Goal: Transaction & Acquisition: Purchase product/service

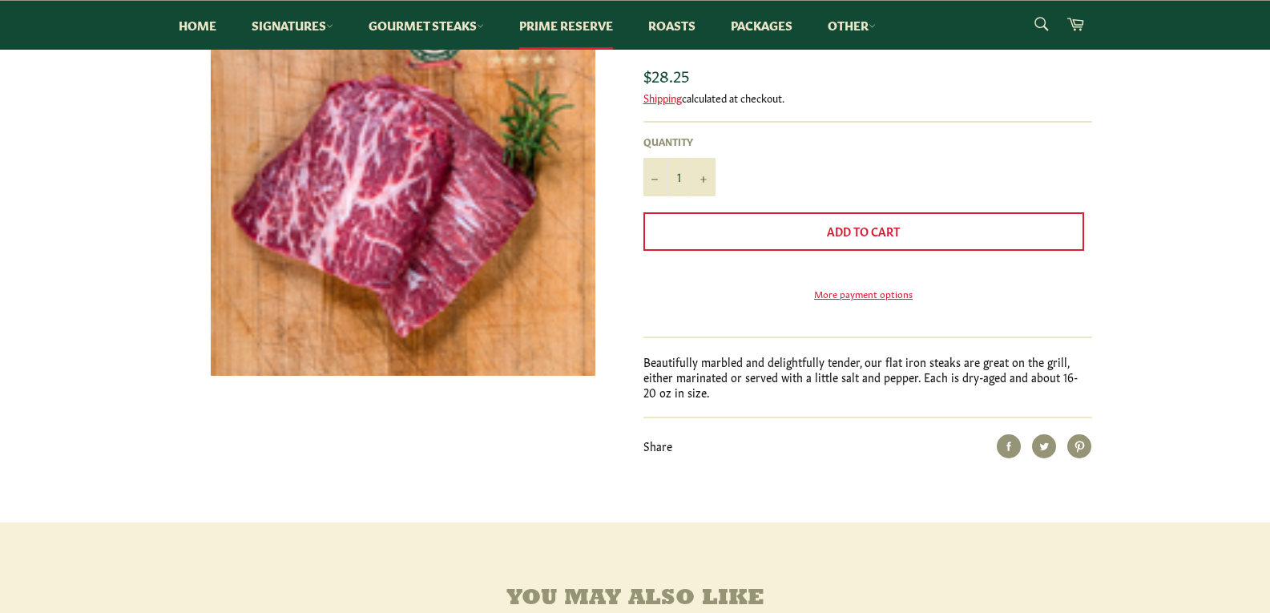
scroll to position [401, 0]
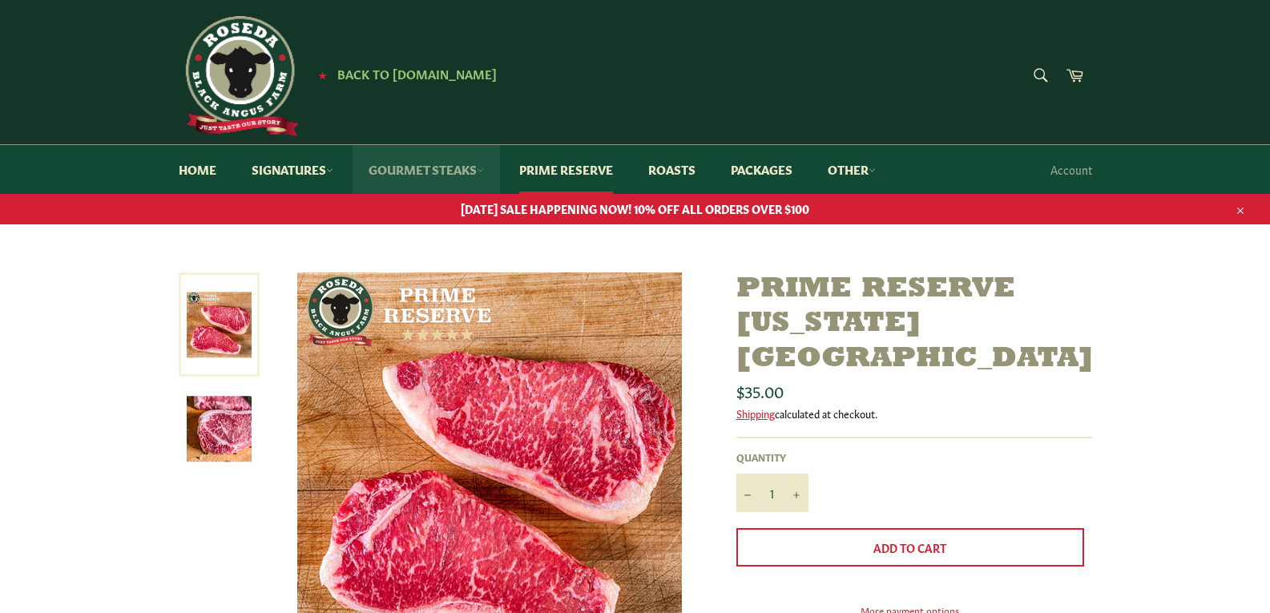
click at [418, 172] on link "Gourmet Steaks" at bounding box center [426, 169] width 147 height 49
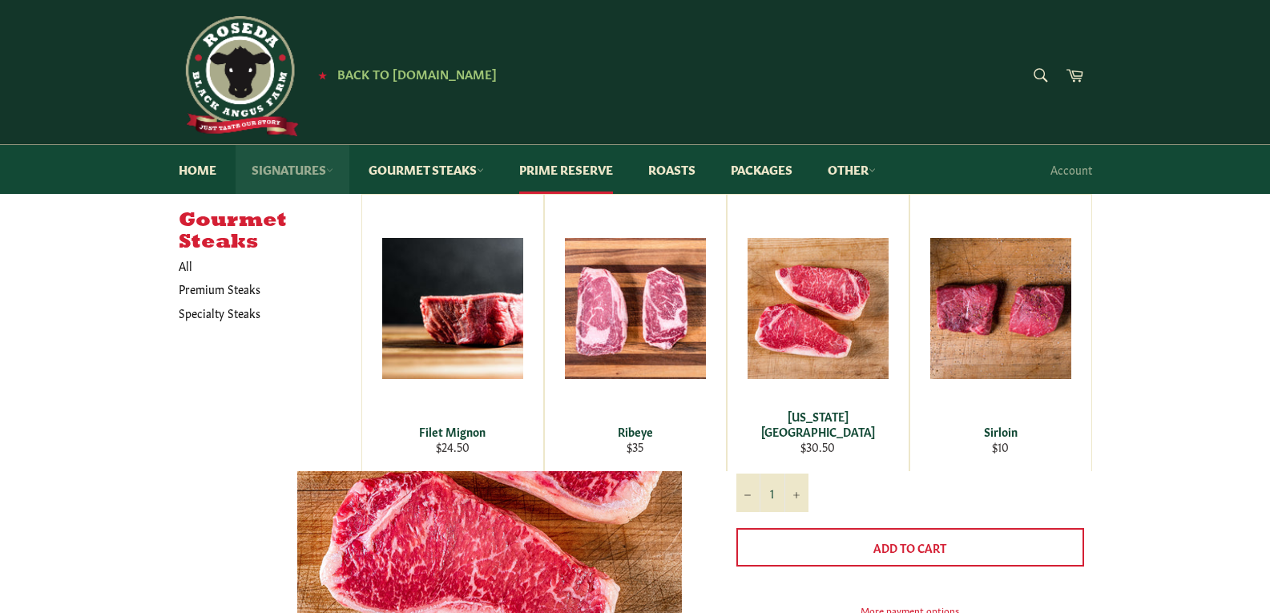
click at [285, 176] on link "Signatures" at bounding box center [293, 169] width 114 height 49
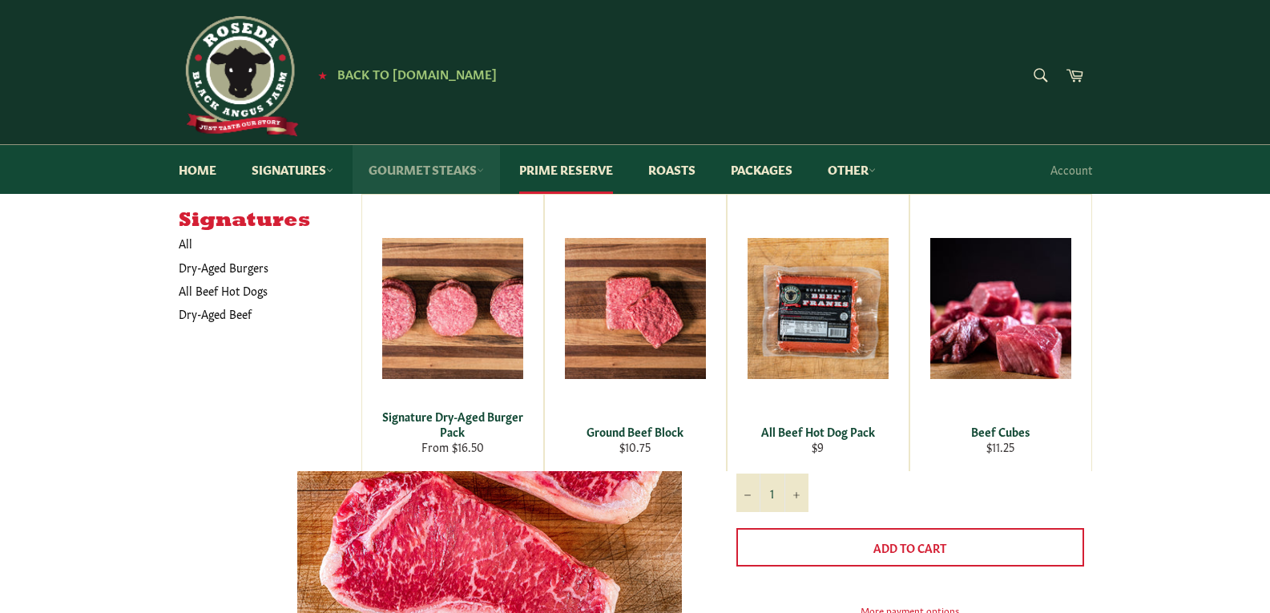
click at [494, 156] on link "Gourmet Steaks" at bounding box center [426, 169] width 147 height 49
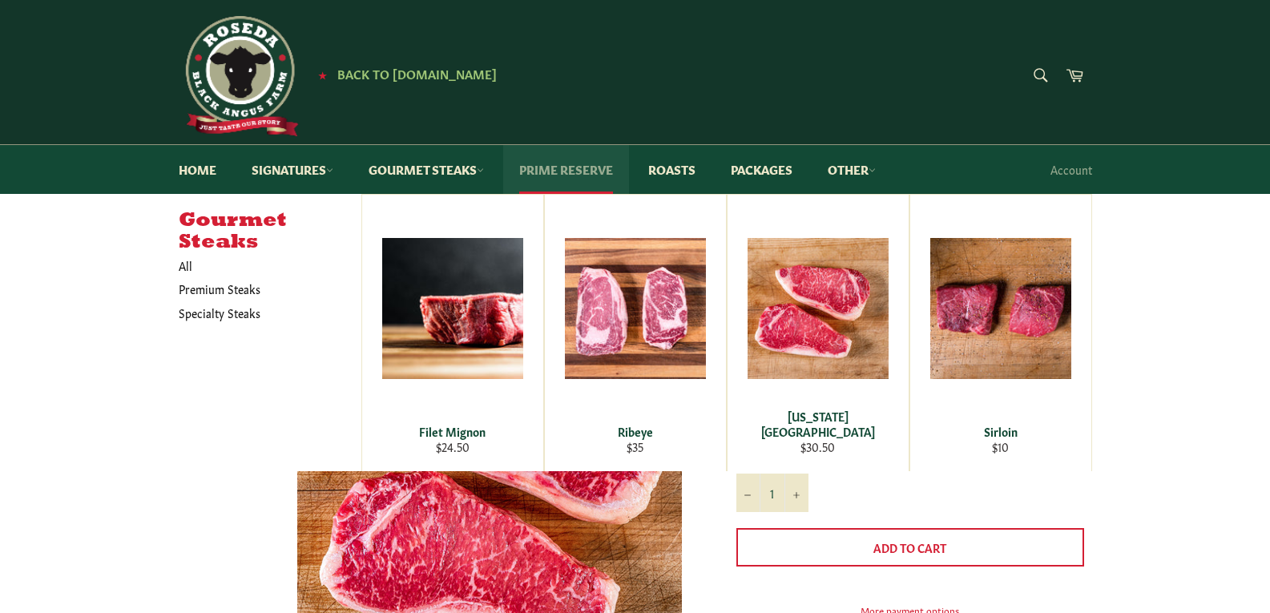
click at [569, 177] on link "Prime Reserve" at bounding box center [566, 169] width 126 height 49
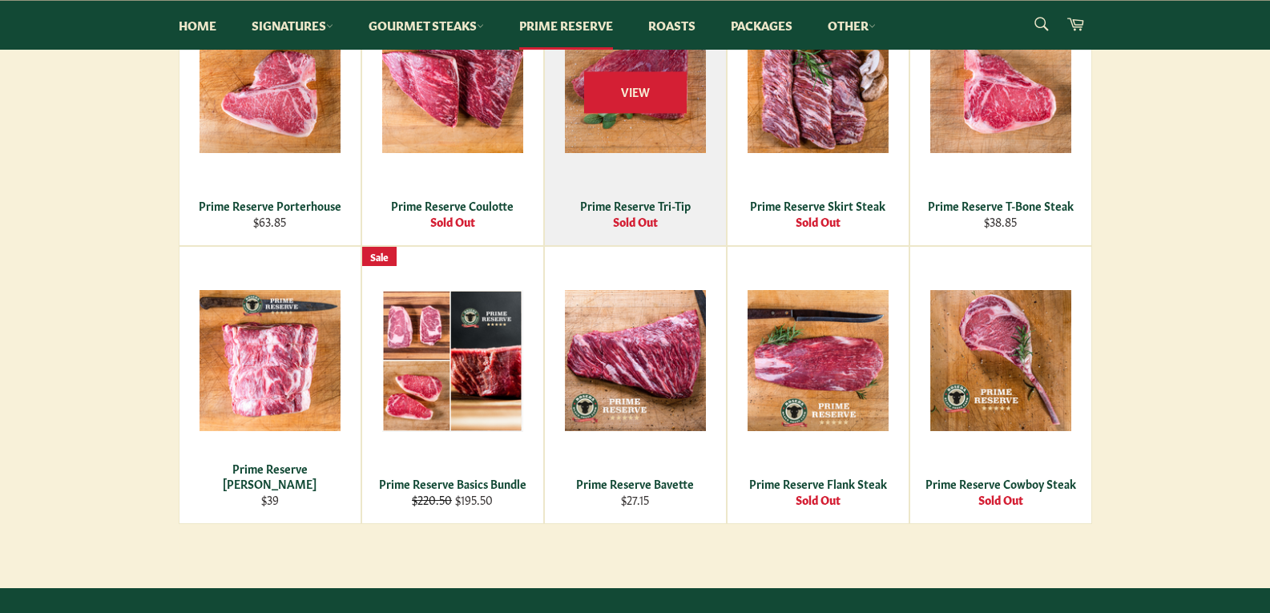
scroll to position [721, 0]
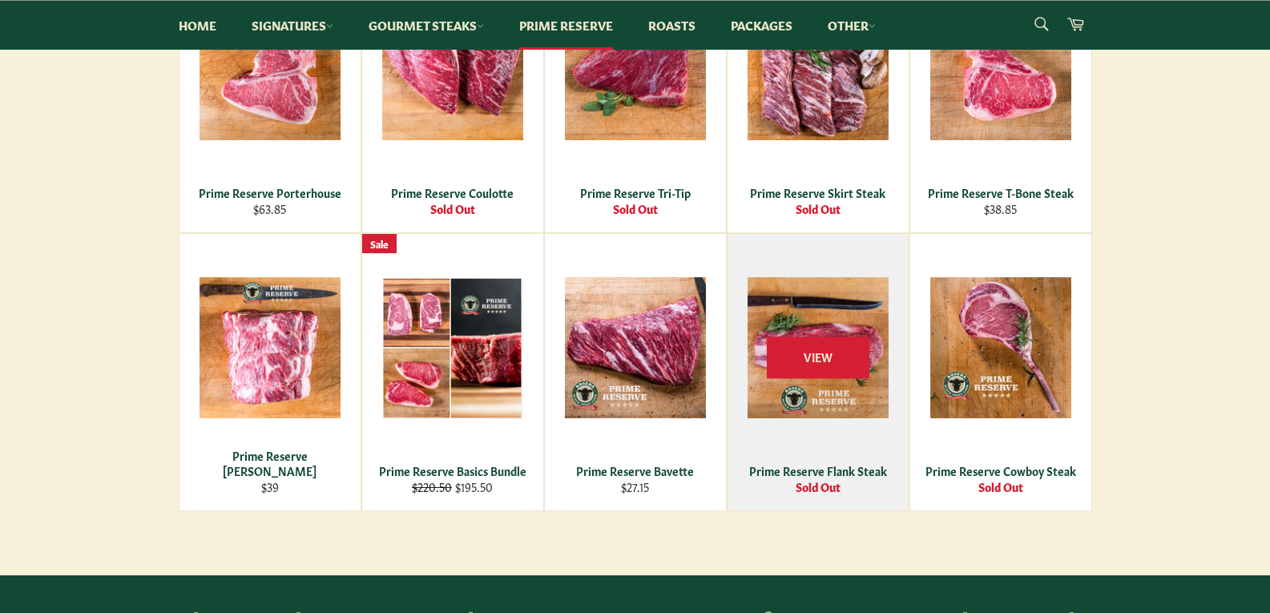
click at [851, 301] on div "View" at bounding box center [818, 372] width 181 height 276
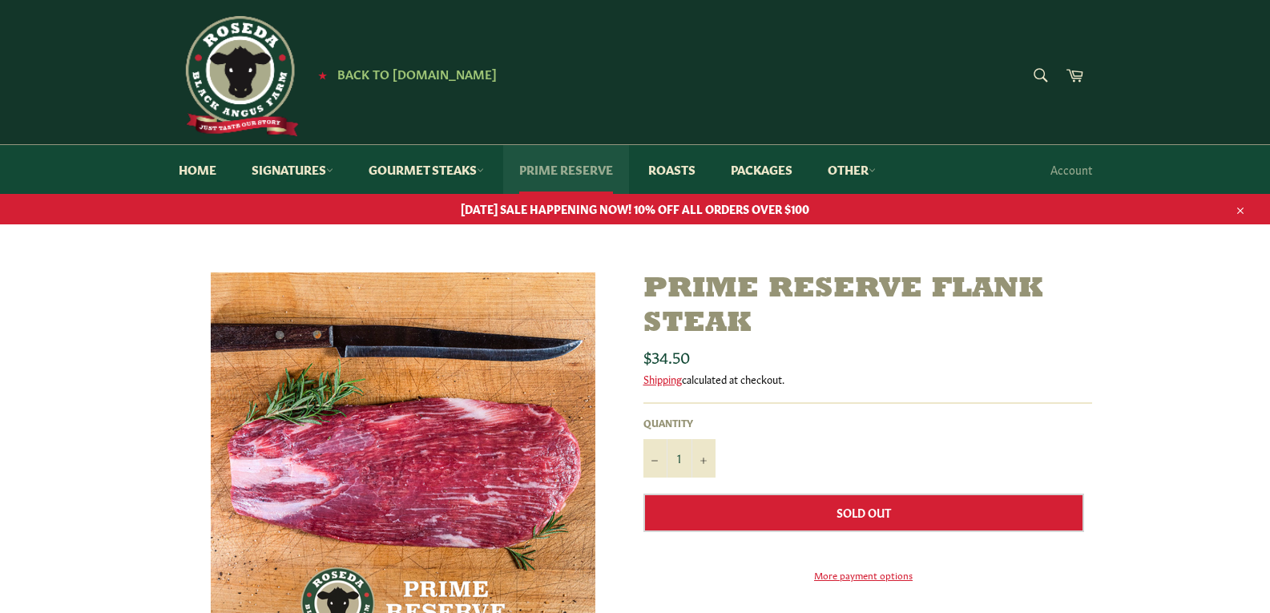
click at [571, 169] on link "Prime Reserve" at bounding box center [566, 169] width 126 height 49
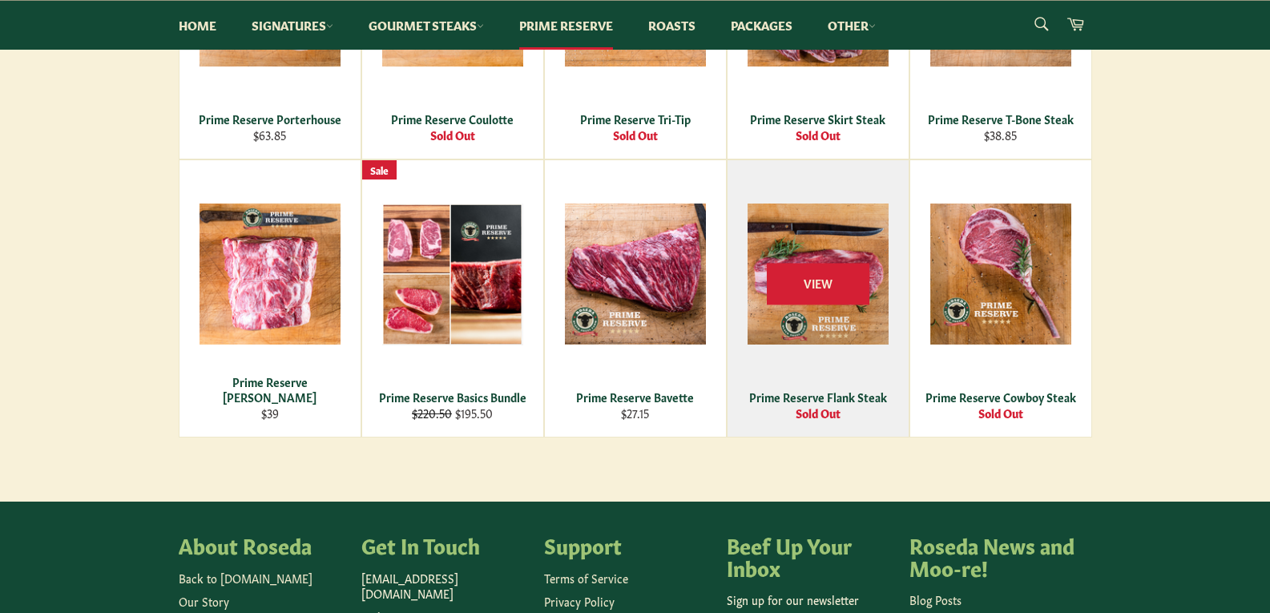
scroll to position [801, 0]
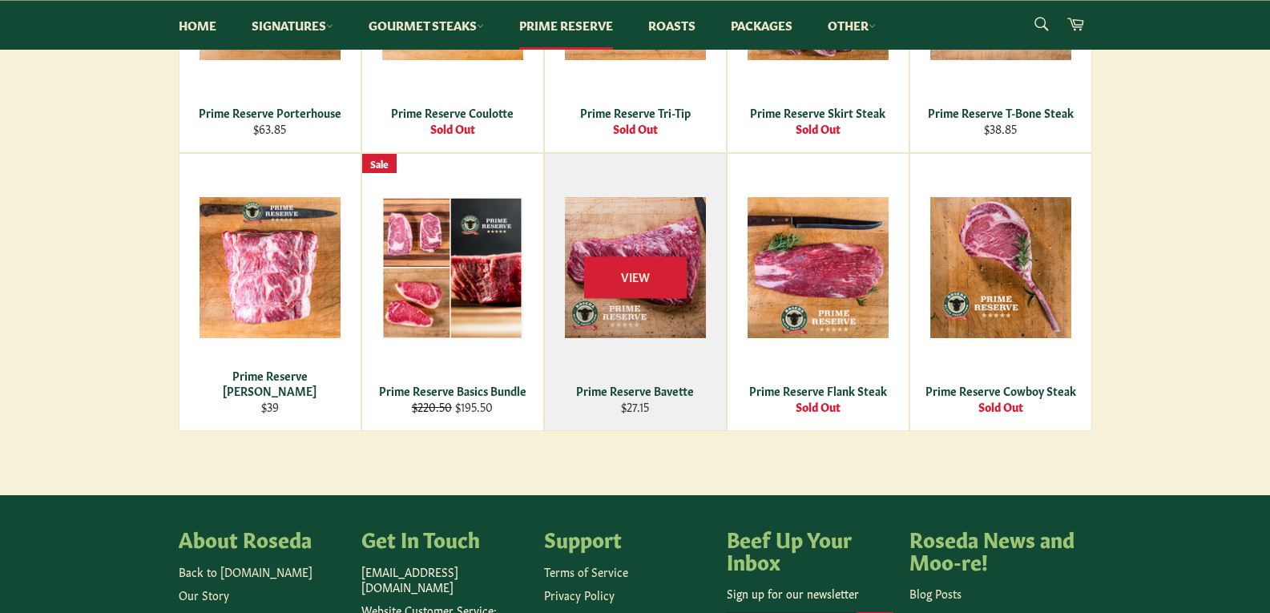
click at [649, 384] on div "Prime Reserve Bavette" at bounding box center [635, 390] width 161 height 15
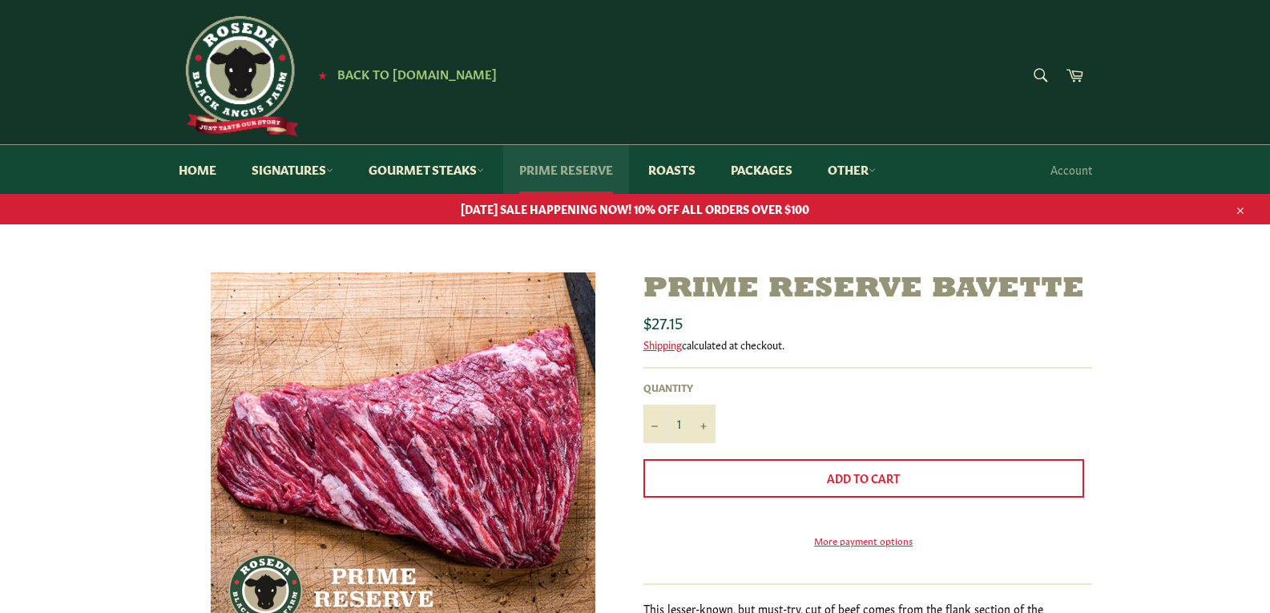
click at [604, 167] on link "Prime Reserve" at bounding box center [566, 169] width 126 height 49
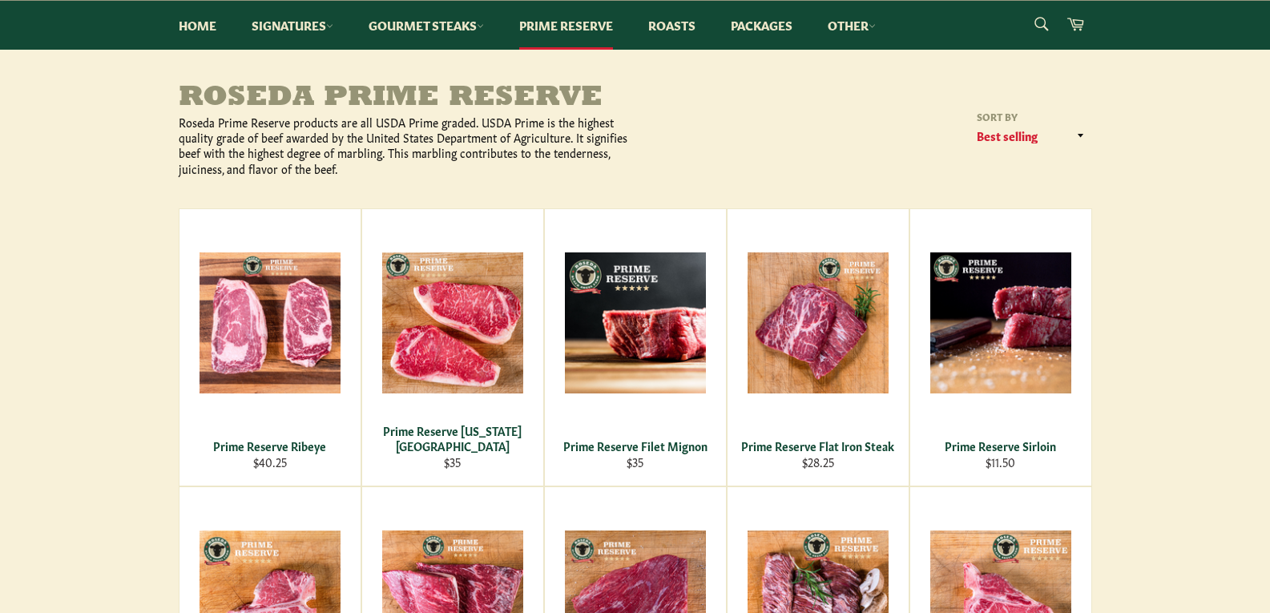
scroll to position [321, 0]
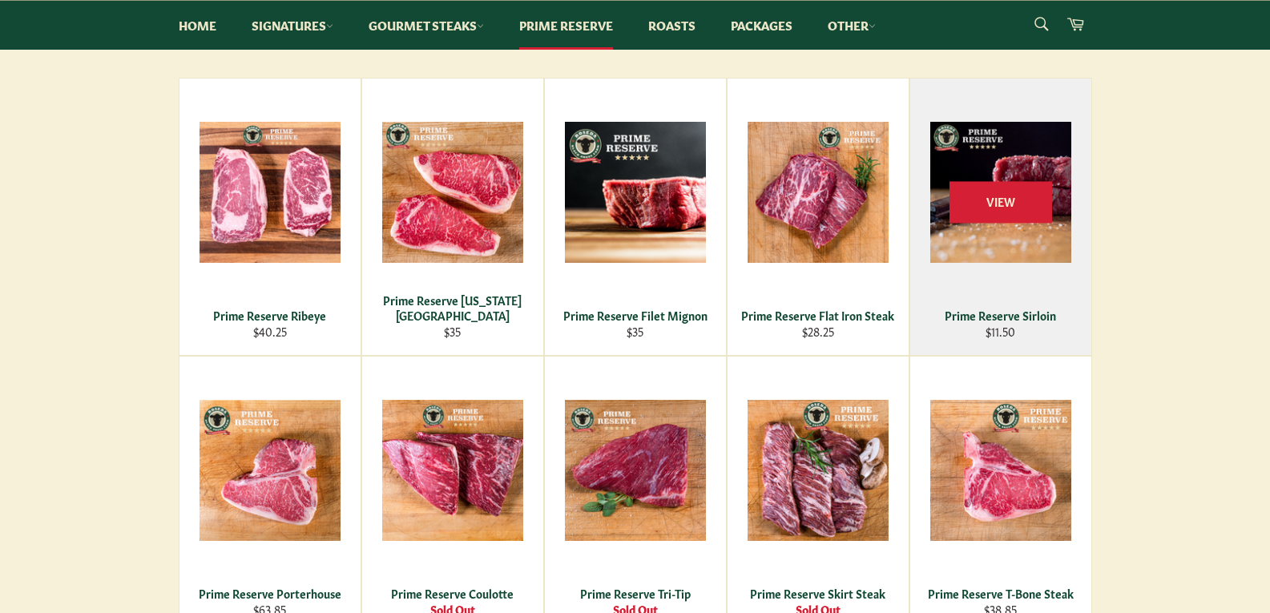
click at [1037, 240] on div "View" at bounding box center [1000, 217] width 181 height 276
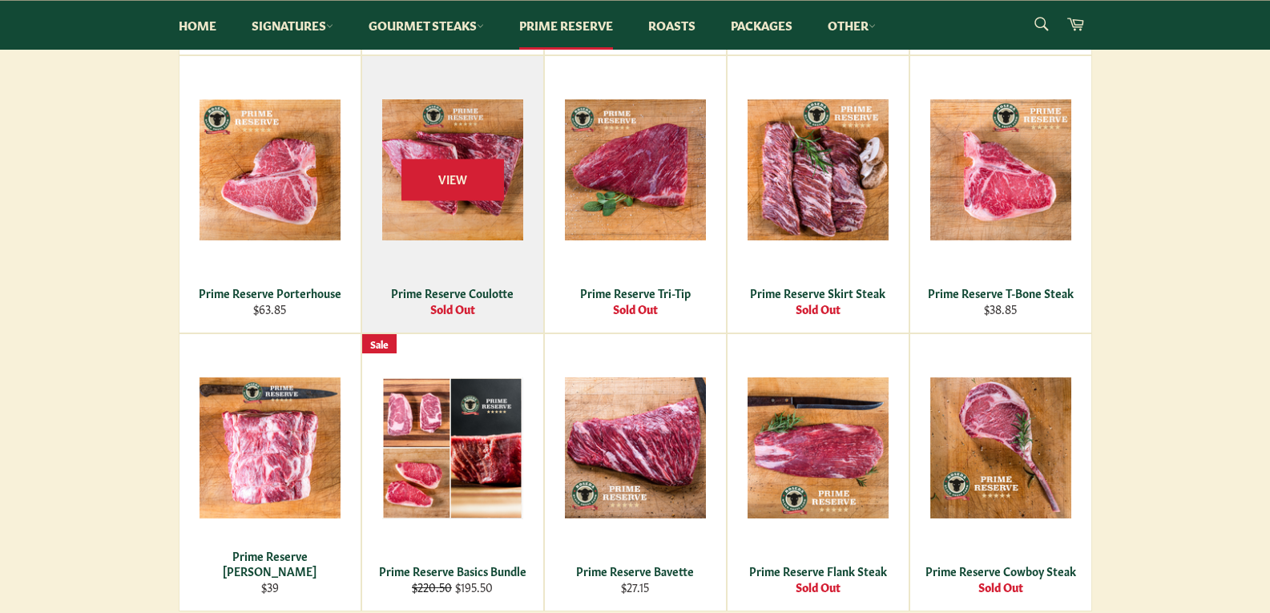
scroll to position [801, 0]
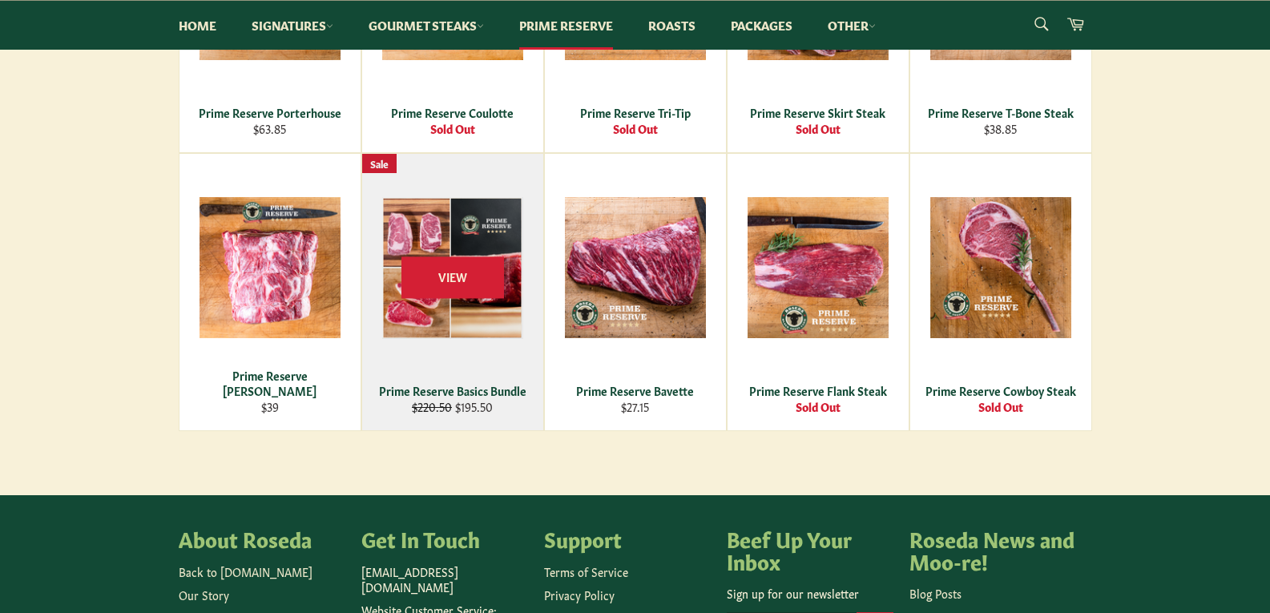
click at [446, 370] on div "View" at bounding box center [452, 292] width 181 height 276
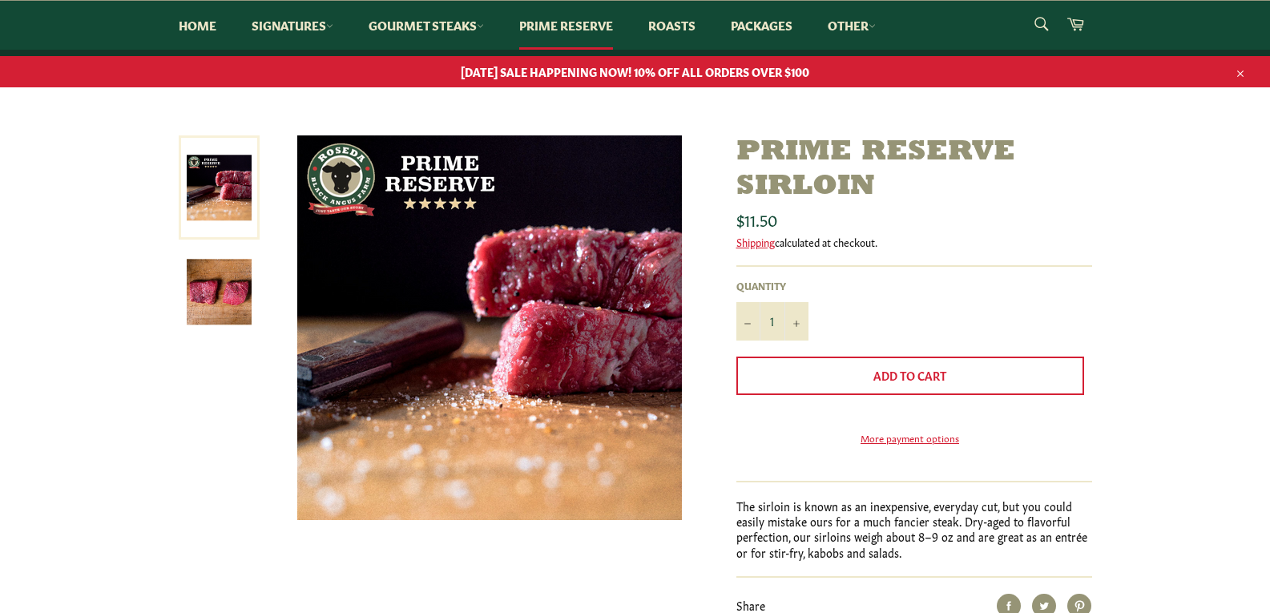
scroll to position [240, 0]
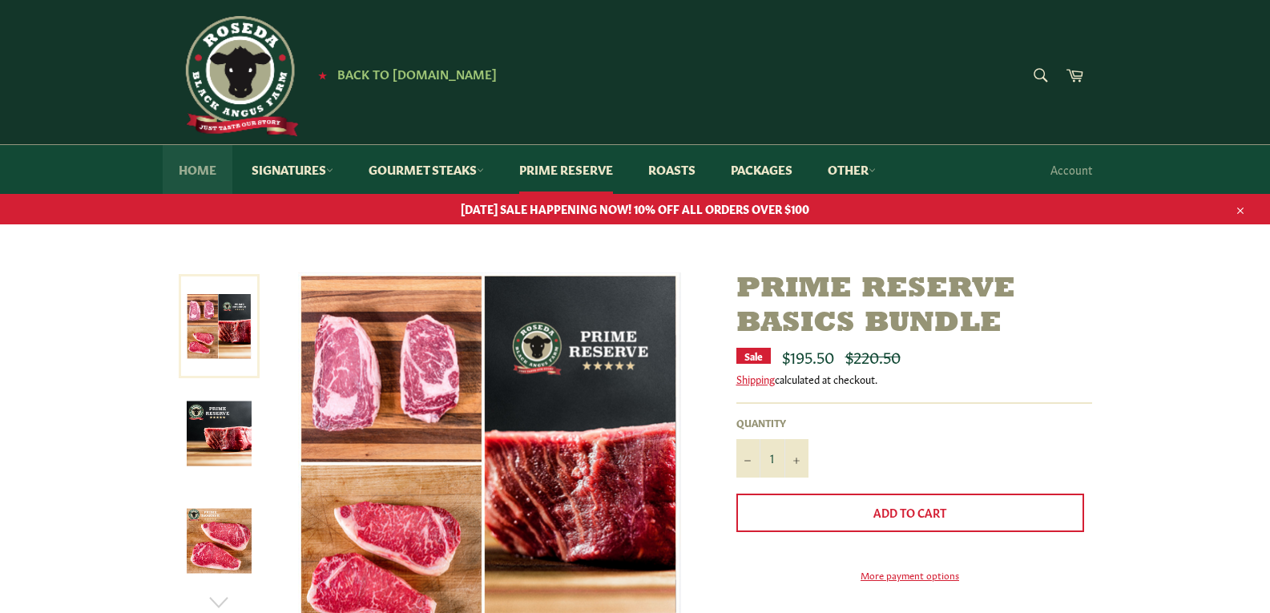
click at [181, 169] on link "Home" at bounding box center [198, 169] width 70 height 49
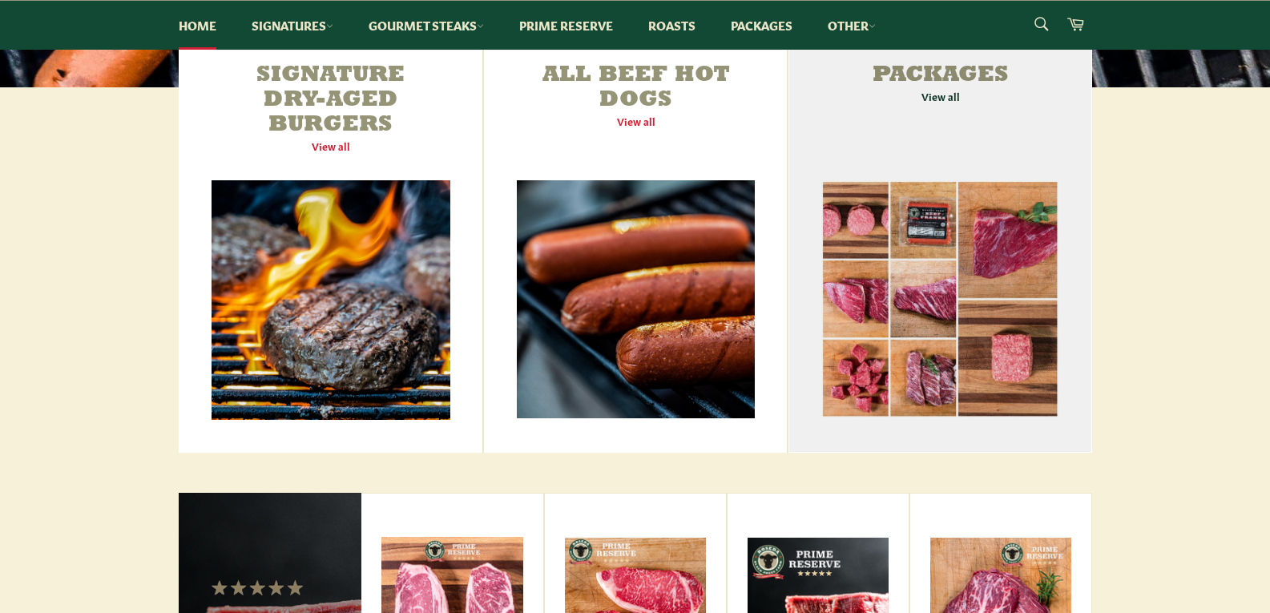
scroll to position [561, 0]
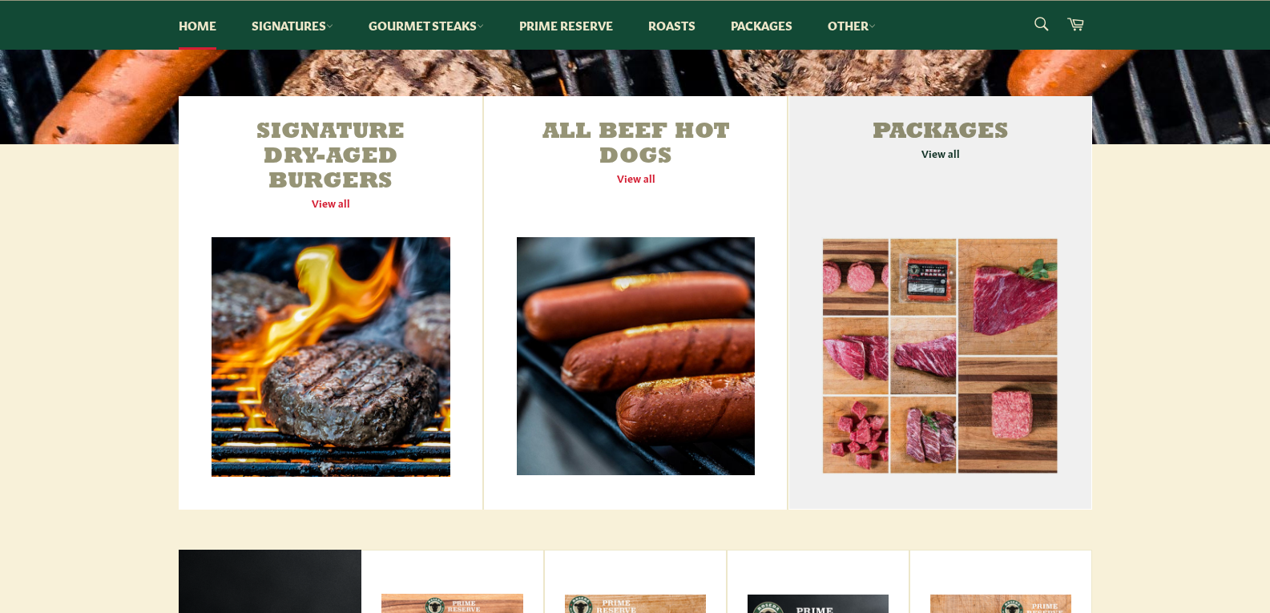
click at [950, 168] on link "Packages View all" at bounding box center [940, 303] width 303 height 414
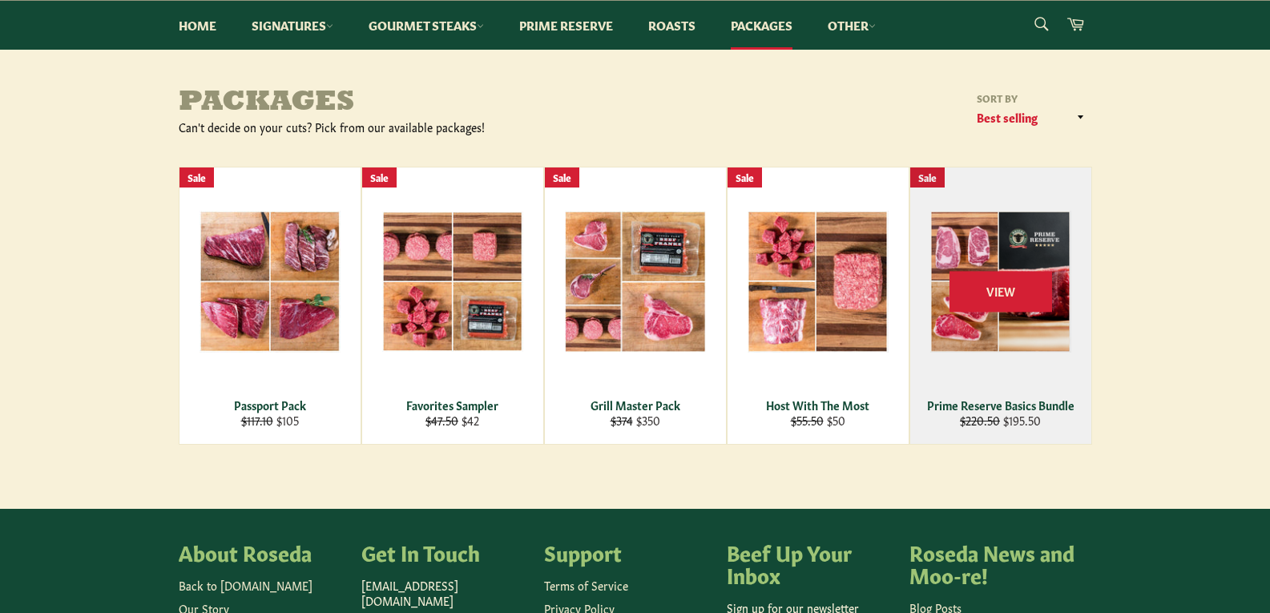
scroll to position [240, 0]
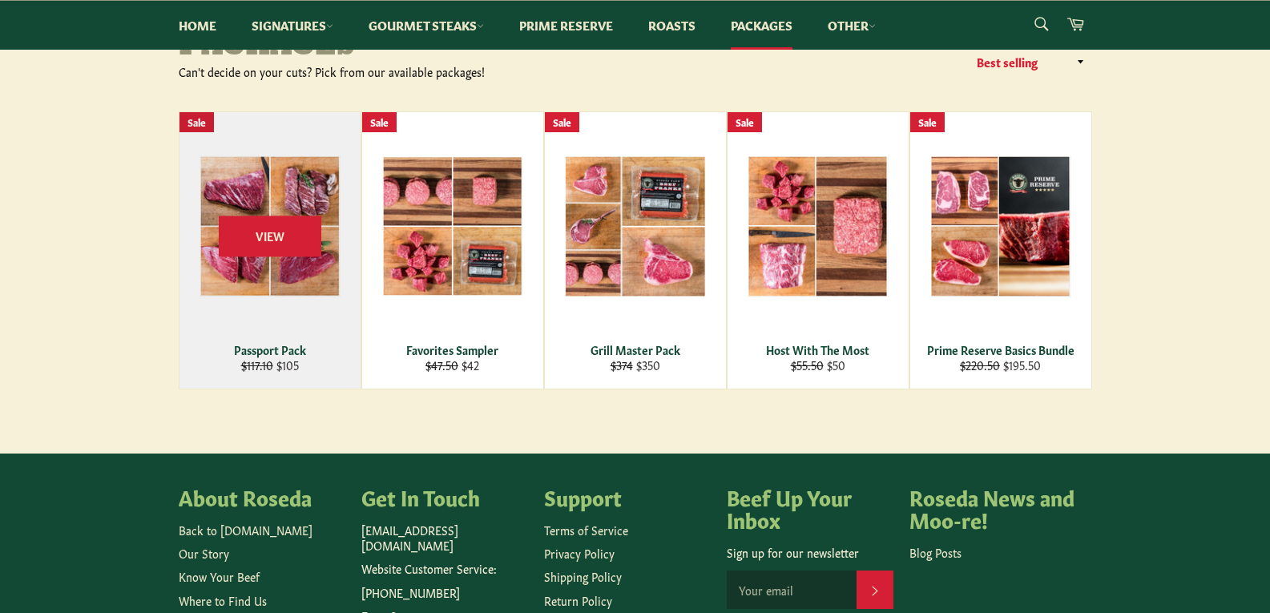
click at [225, 338] on div "View" at bounding box center [270, 250] width 181 height 276
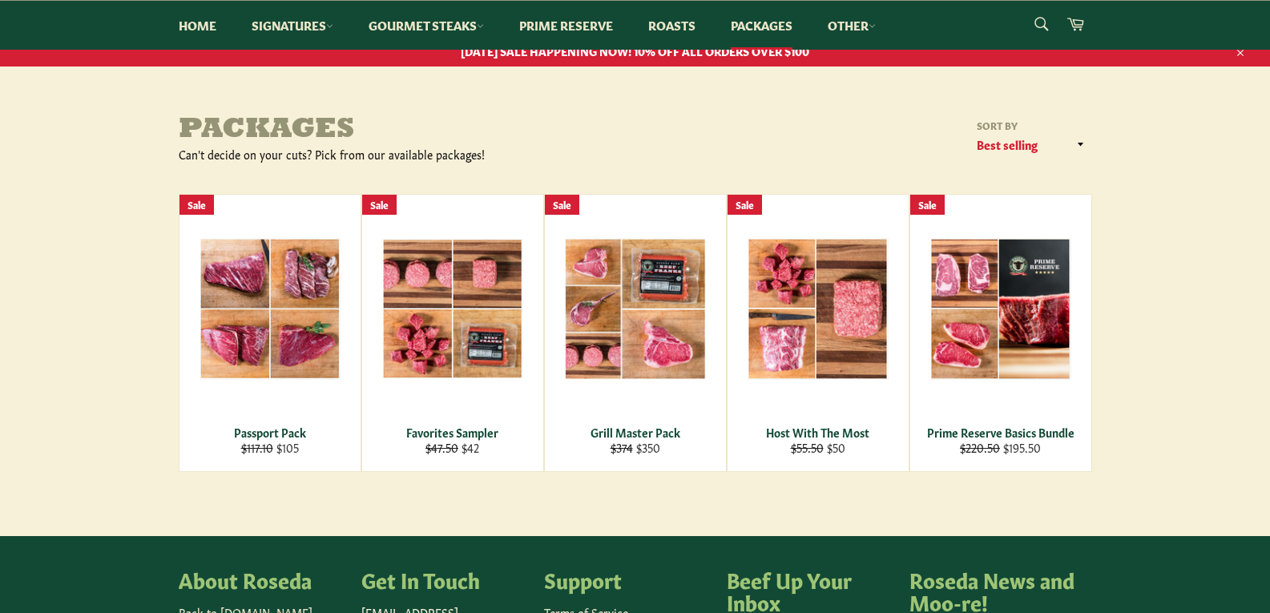
scroll to position [80, 0]
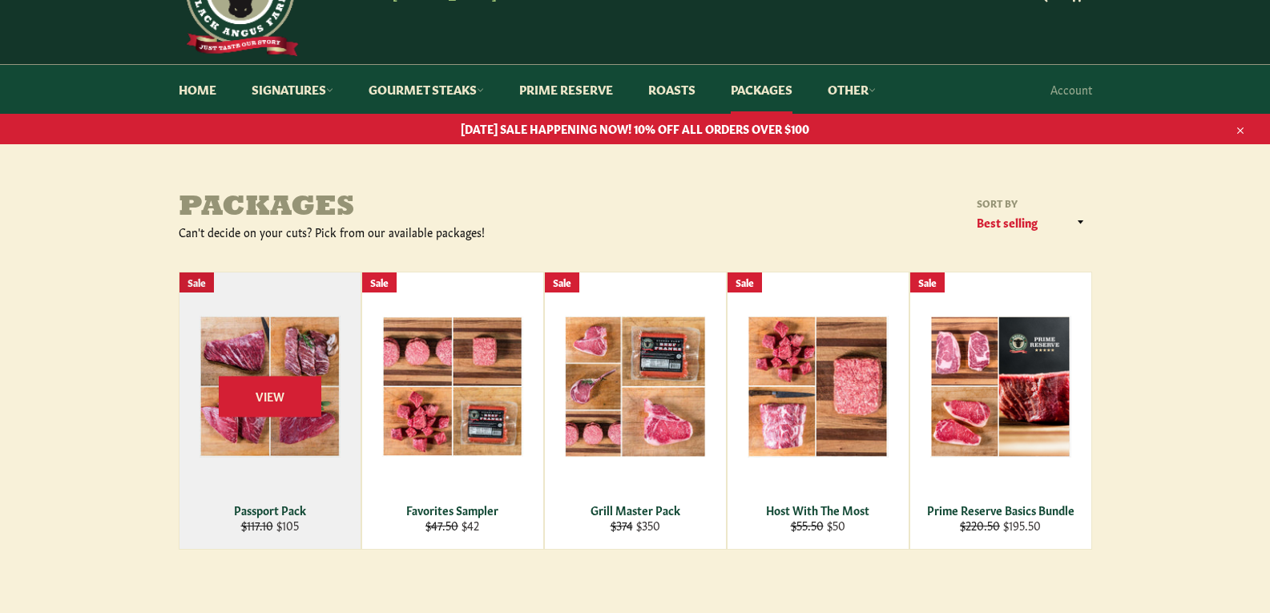
click at [300, 520] on div "View" at bounding box center [270, 410] width 181 height 276
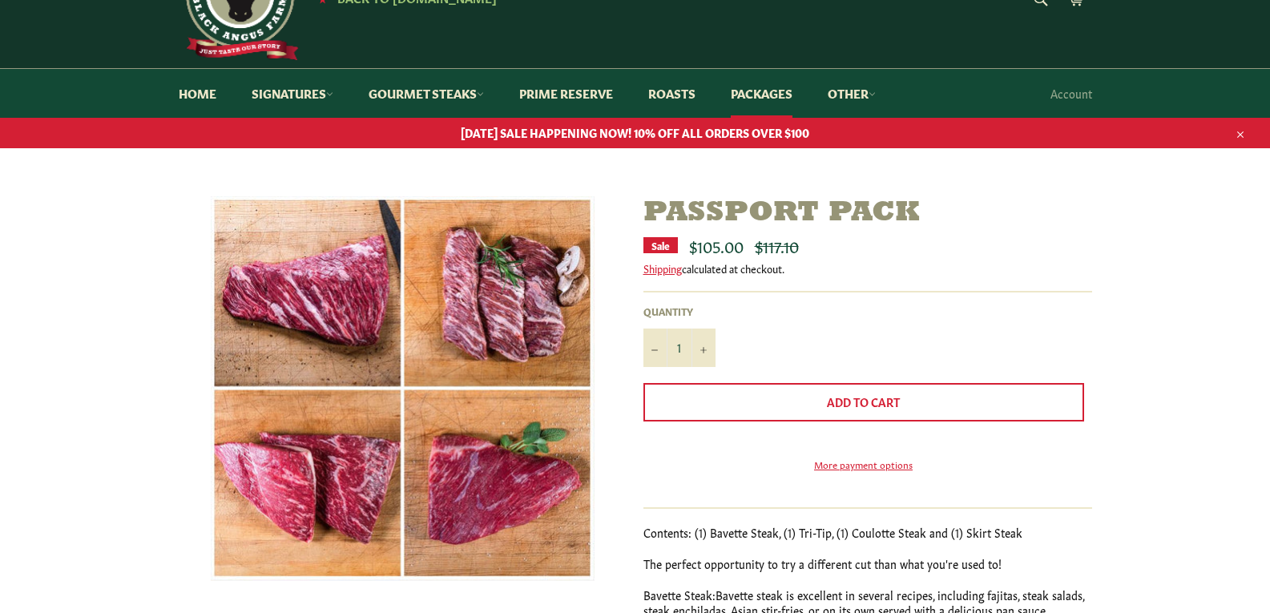
scroll to position [160, 0]
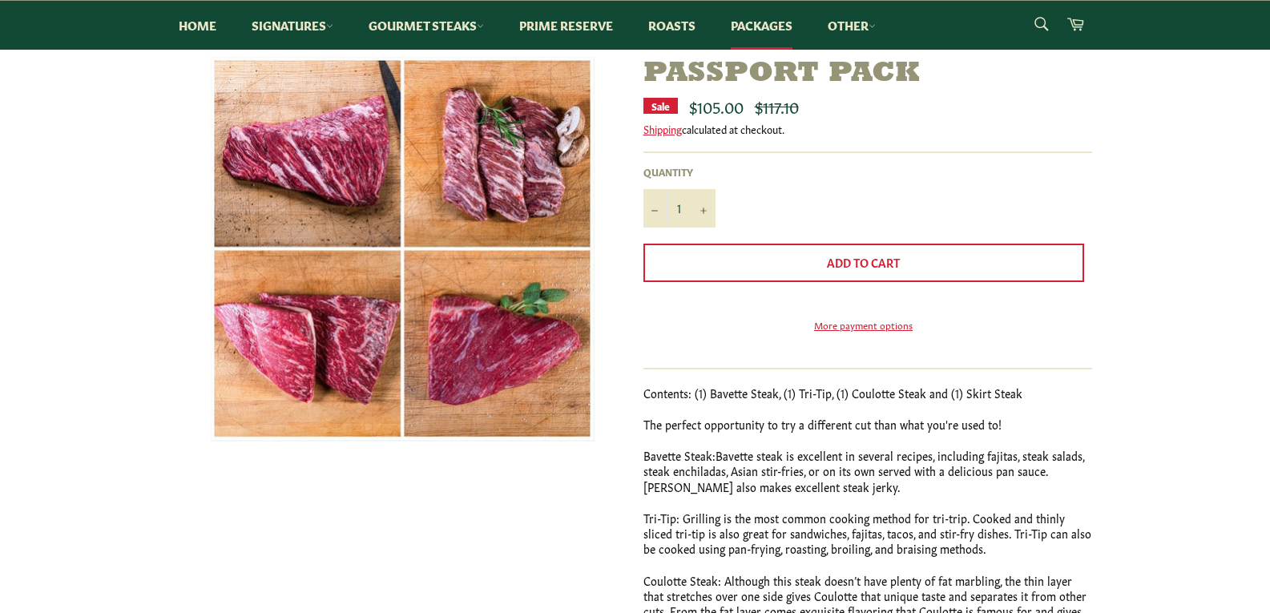
scroll to position [160, 0]
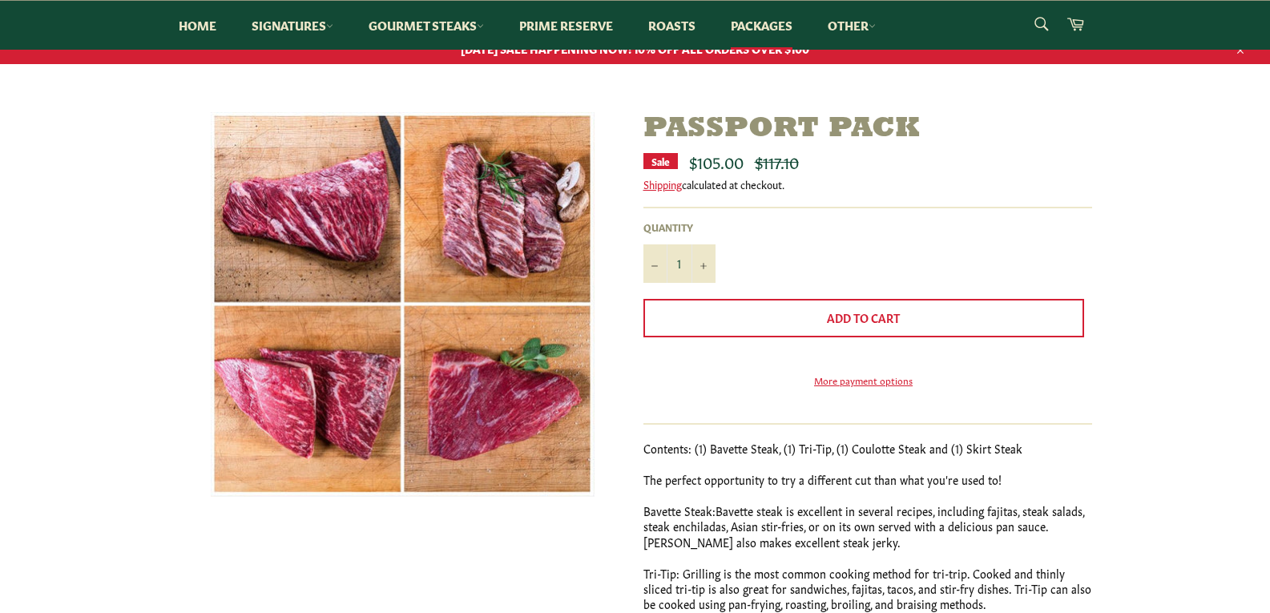
click at [489, 197] on img at bounding box center [403, 304] width 384 height 385
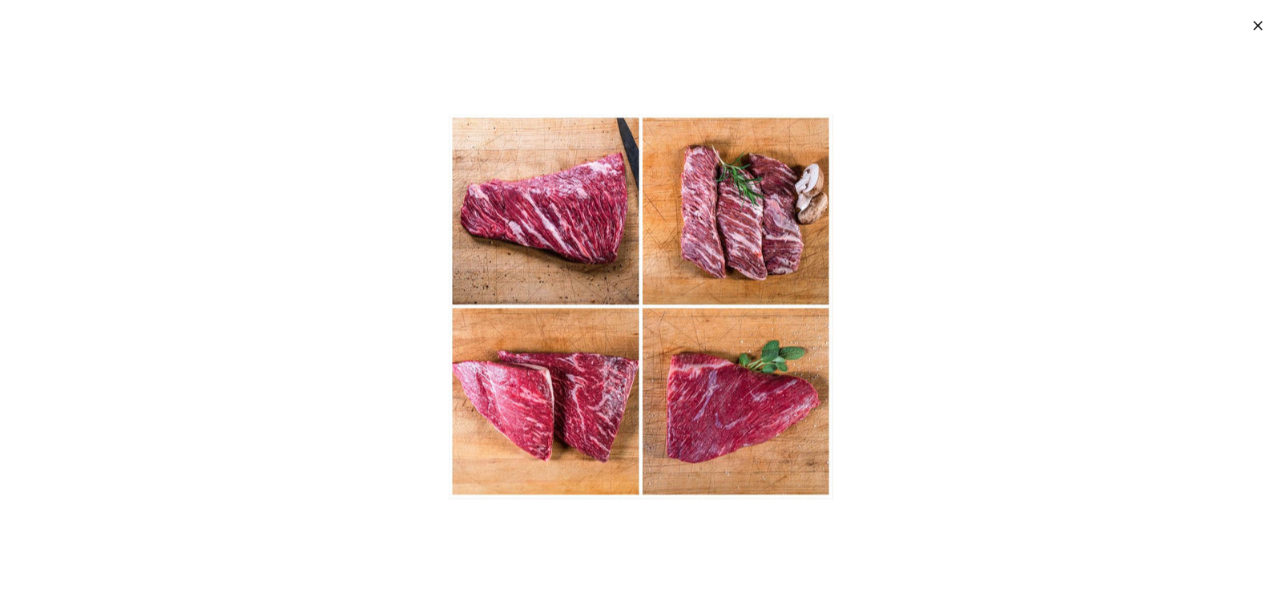
click at [727, 287] on img at bounding box center [641, 306] width 385 height 385
click at [1269, 30] on button ""Close (esc)"" at bounding box center [1257, 25] width 50 height 50
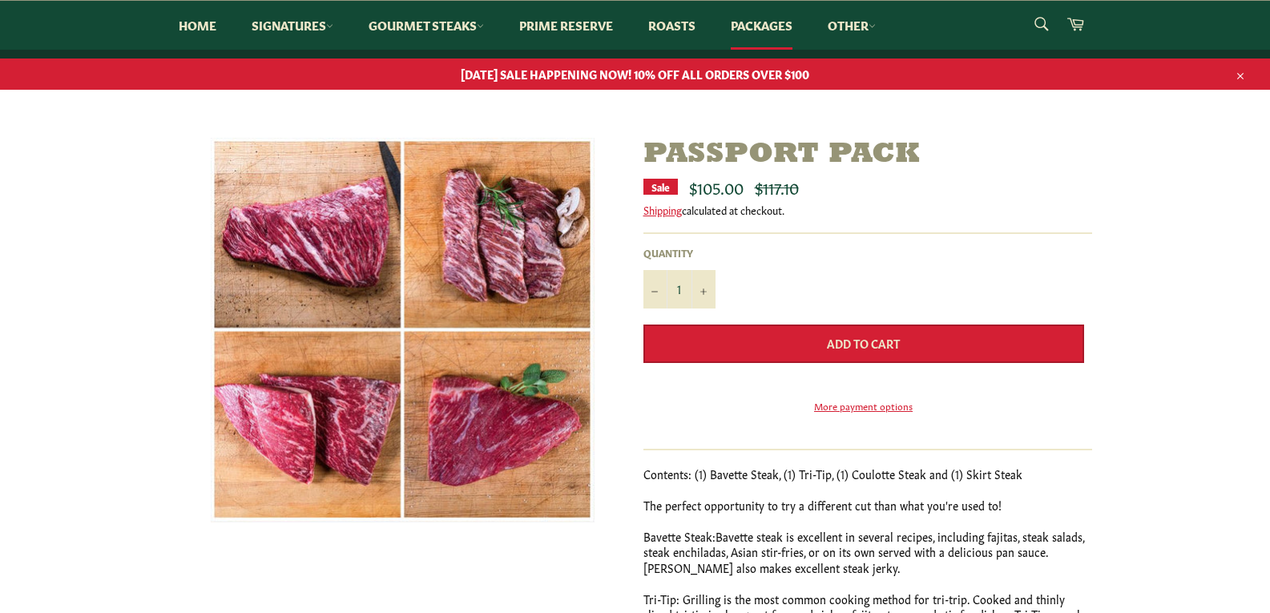
scroll to position [80, 0]
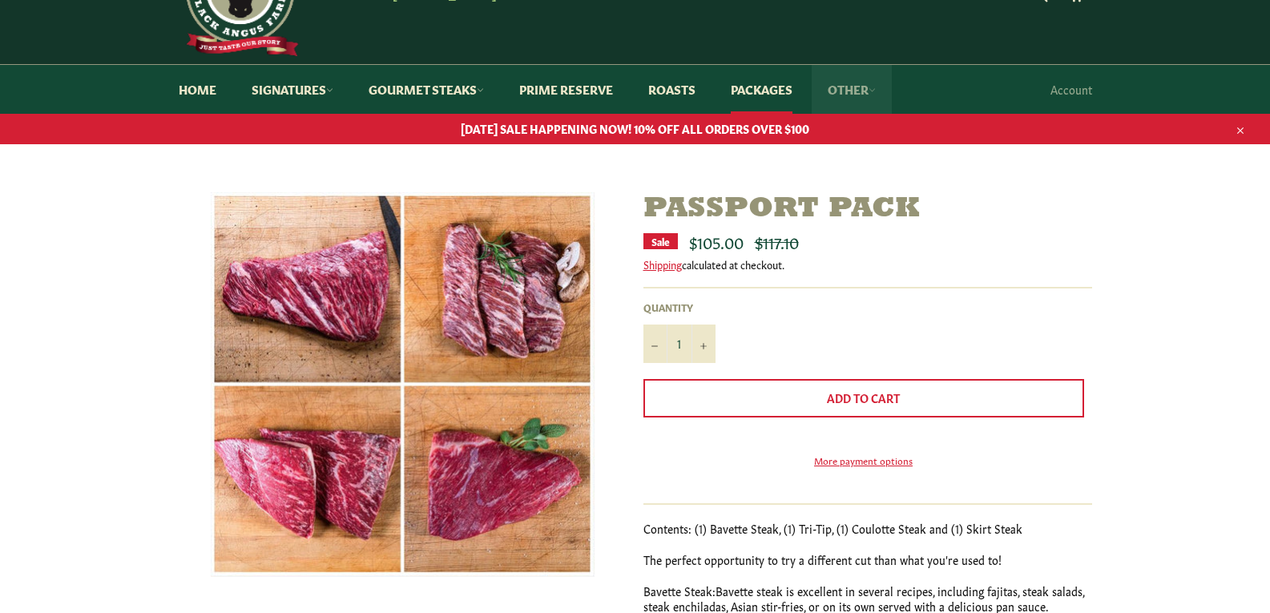
click at [868, 89] on link "Other" at bounding box center [852, 89] width 80 height 49
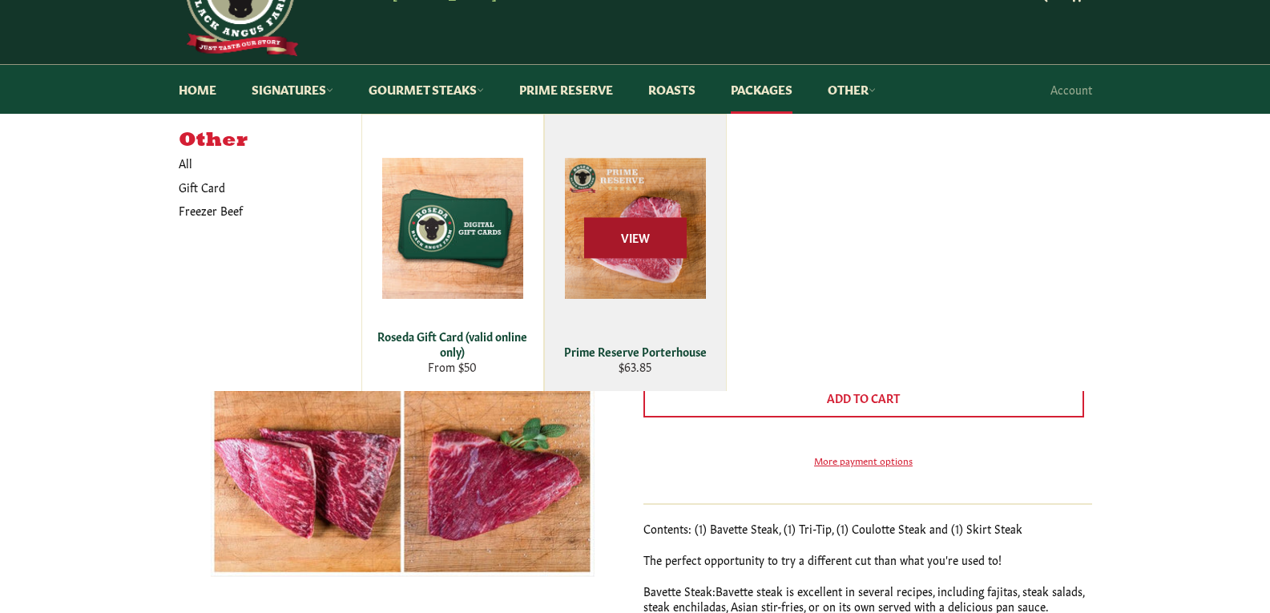
click at [610, 240] on span "View" at bounding box center [635, 238] width 103 height 41
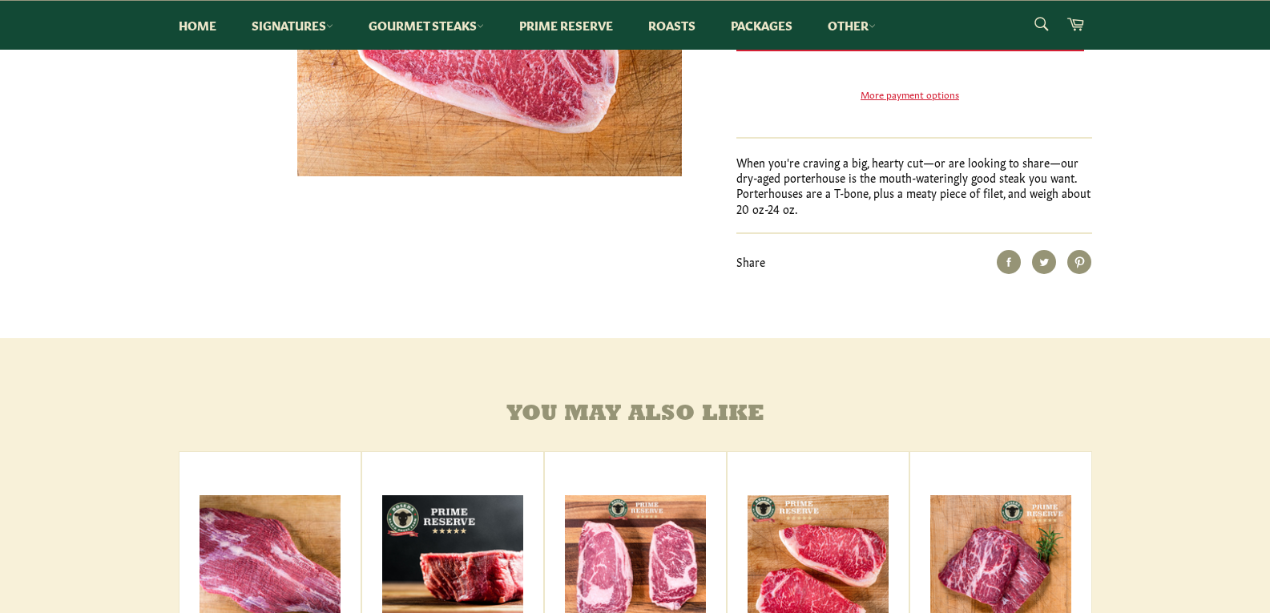
scroll to position [160, 0]
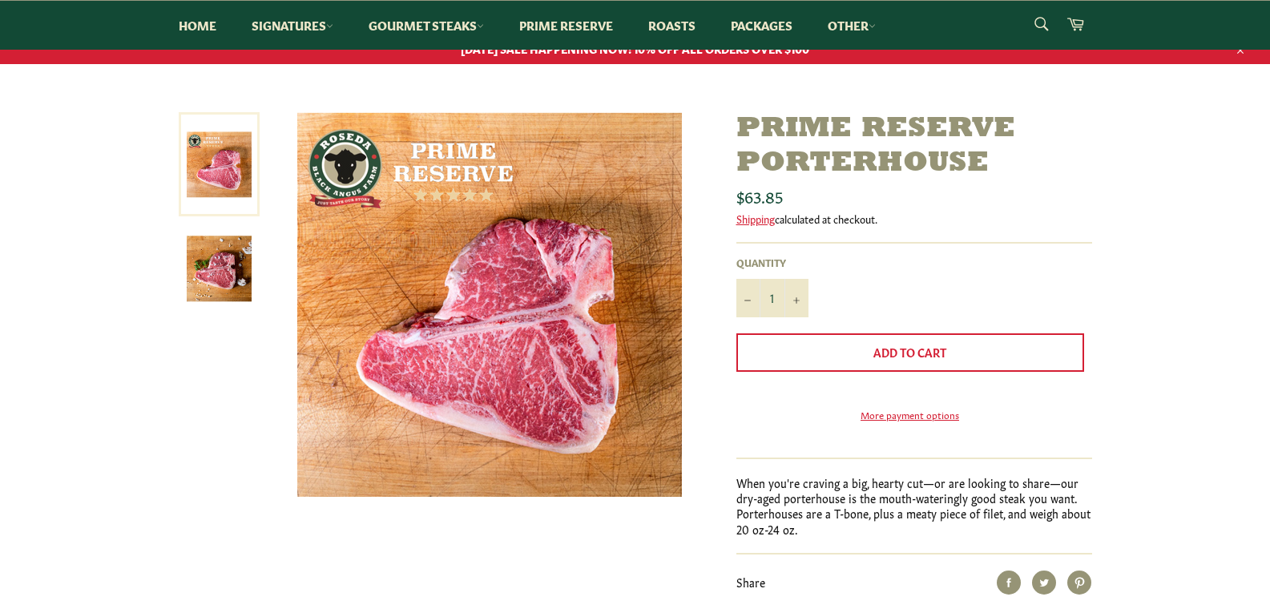
click at [215, 251] on img at bounding box center [219, 268] width 65 height 65
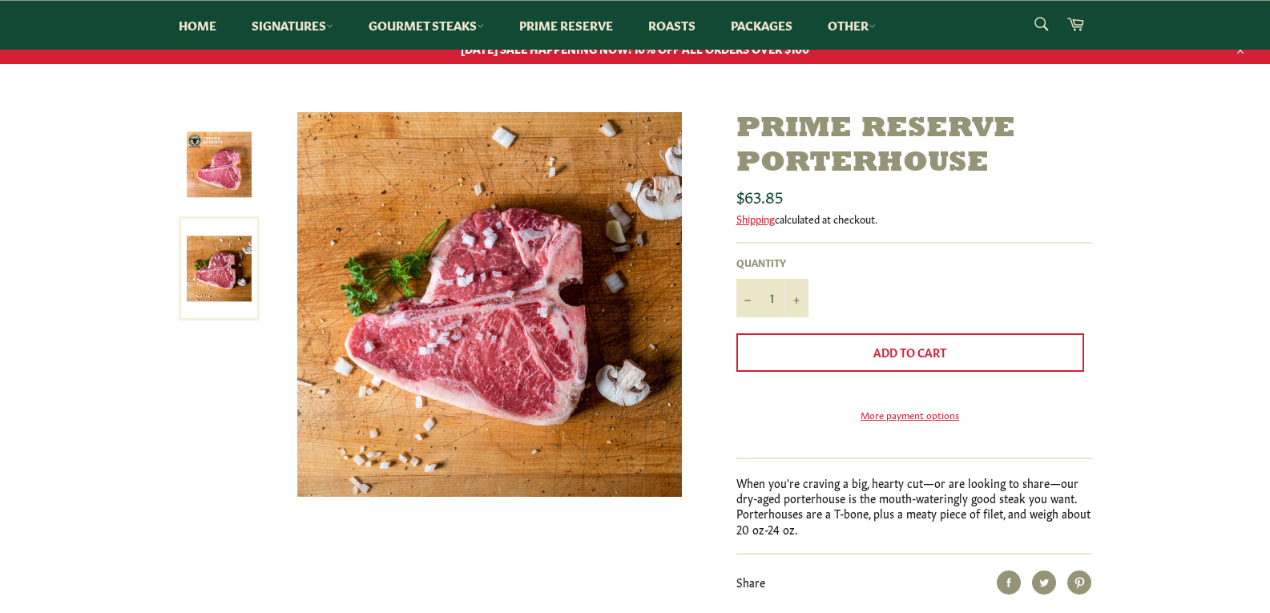
click at [232, 185] on img at bounding box center [219, 164] width 65 height 65
